Goal: Information Seeking & Learning: Learn about a topic

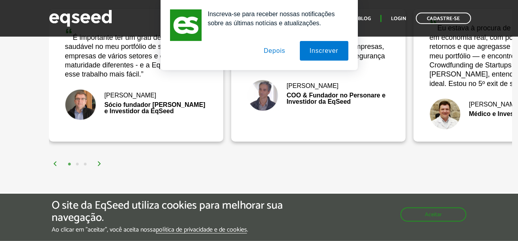
scroll to position [1079, 0]
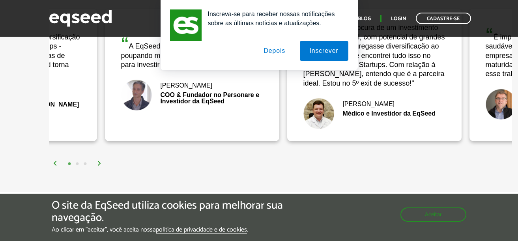
drag, startPoint x: 487, startPoint y: 101, endPoint x: 356, endPoint y: 117, distance: 131.9
click at [356, 117] on div "“ Eu estava à procura de um investimento em economia real, com potencial de gra…" at bounding box center [374, 75] width 174 height 132
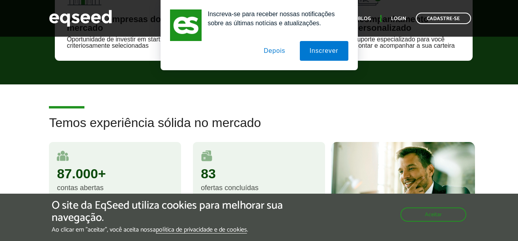
scroll to position [135, 0]
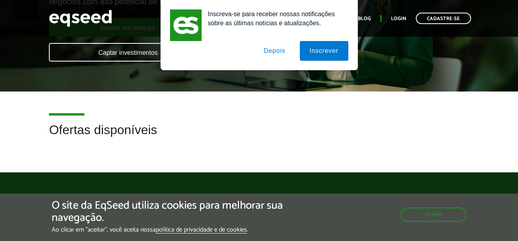
click at [282, 52] on button "Depois" at bounding box center [274, 51] width 41 height 20
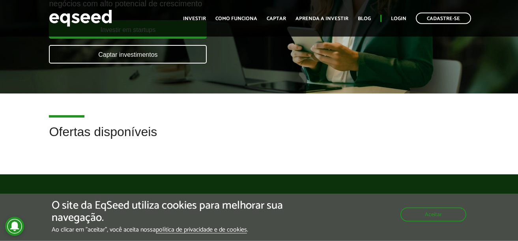
scroll to position [0, 0]
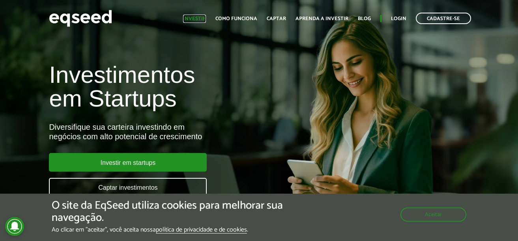
click at [206, 17] on link "Investir" at bounding box center [194, 18] width 23 height 5
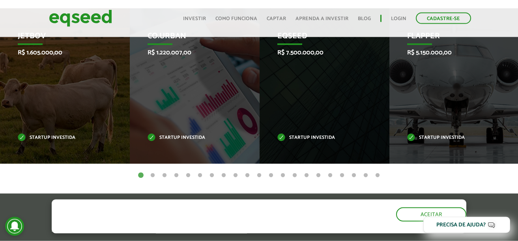
scroll to position [315, 0]
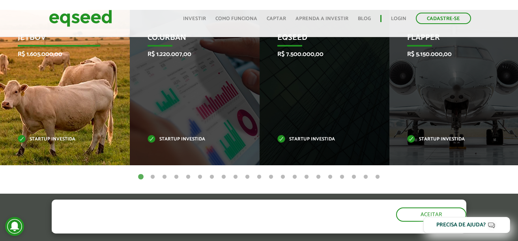
click at [76, 115] on div "JetBov R$ 1.605.000,00 Startup investida" at bounding box center [59, 87] width 118 height 155
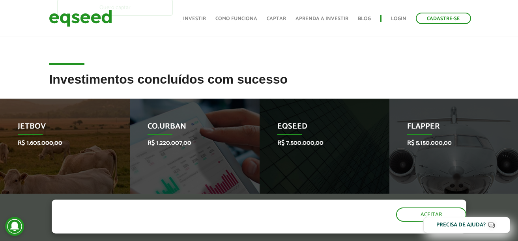
scroll to position [225, 0]
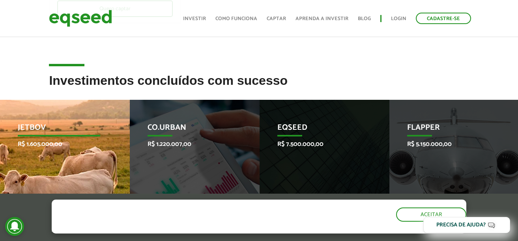
click at [44, 123] on p "JetBov" at bounding box center [59, 129] width 82 height 13
drag, startPoint x: 77, startPoint y: 118, endPoint x: -21, endPoint y: 120, distance: 97.4
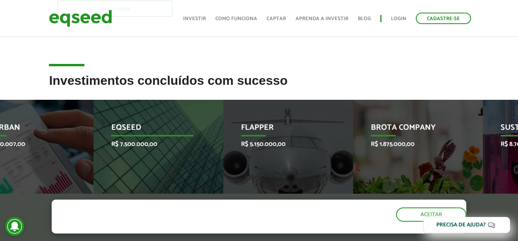
drag, startPoint x: 305, startPoint y: 129, endPoint x: 50, endPoint y: 127, distance: 255.2
click at [111, 127] on p "EqSeed" at bounding box center [152, 129] width 82 height 13
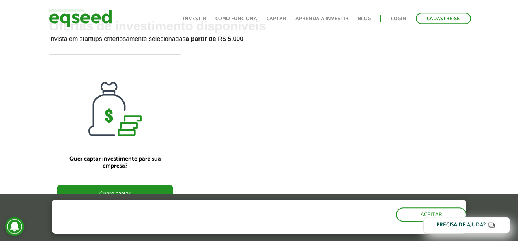
scroll to position [0, 0]
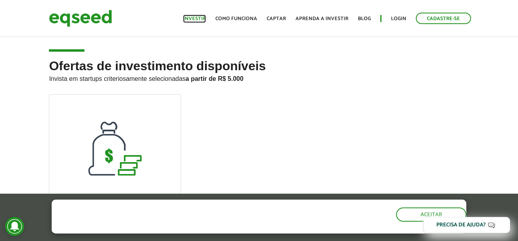
click at [198, 19] on link "Investir" at bounding box center [194, 18] width 23 height 5
click at [249, 18] on link "Como funciona" at bounding box center [236, 18] width 42 height 5
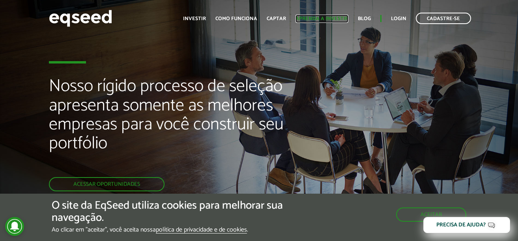
click at [311, 16] on link "Aprenda a investir" at bounding box center [321, 18] width 53 height 5
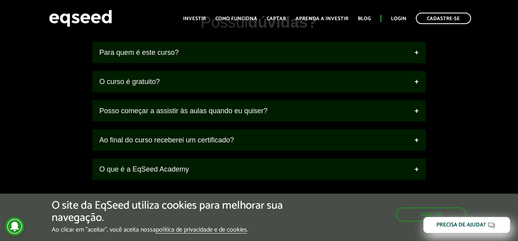
scroll to position [764, 0]
